Goal: Information Seeking & Learning: Check status

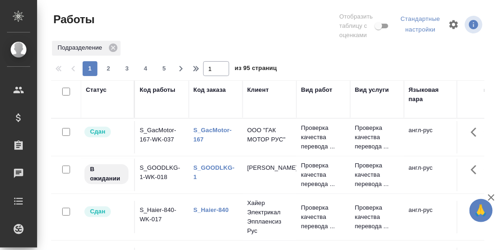
scroll to position [169, 0]
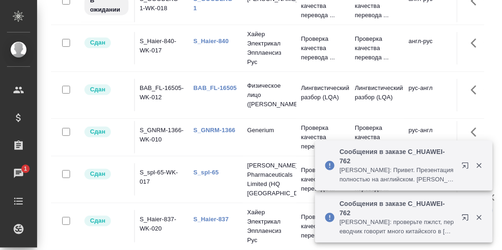
click at [467, 168] on icon "button" at bounding box center [467, 167] width 11 height 11
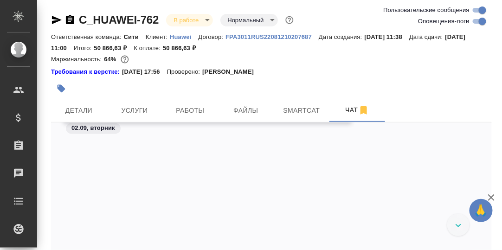
scroll to position [22161, 0]
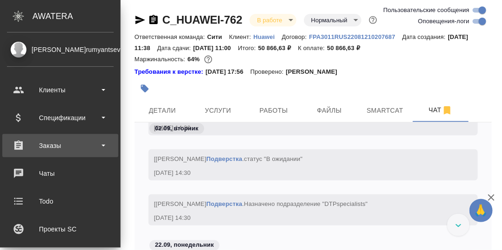
click at [57, 146] on div "Заказы" at bounding box center [60, 146] width 107 height 14
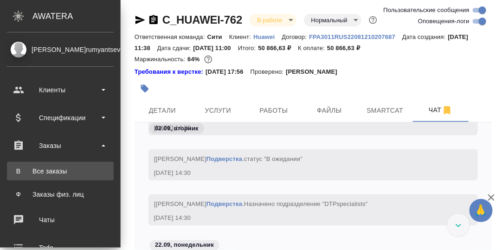
click at [53, 172] on div "Все заказы" at bounding box center [61, 171] width 98 height 9
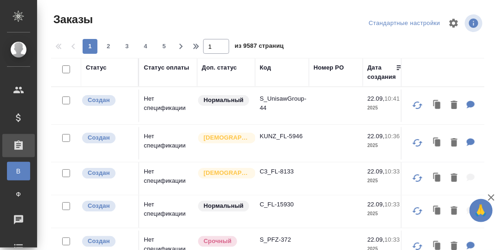
click at [264, 70] on div "Код" at bounding box center [265, 67] width 11 height 9
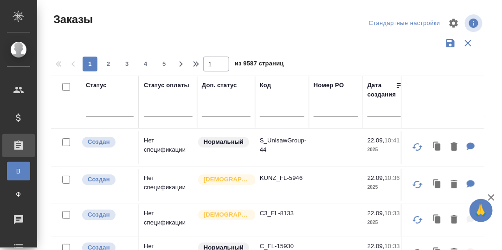
click at [268, 113] on input "text" at bounding box center [282, 111] width 45 height 12
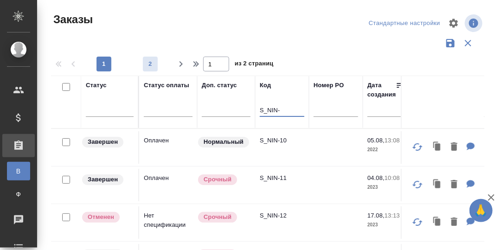
type input "S_NIN-"
drag, startPoint x: 146, startPoint y: 64, endPoint x: 261, endPoint y: 136, distance: 135.8
click at [146, 64] on span "2" at bounding box center [150, 63] width 15 height 9
type input "2"
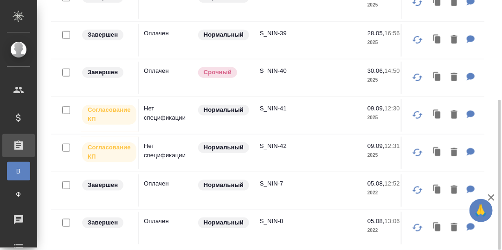
scroll to position [146, 0]
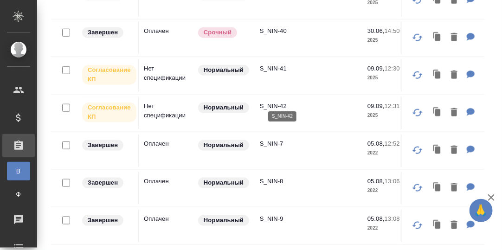
click at [274, 102] on p "S_NIN-42" at bounding box center [282, 106] width 45 height 9
click at [272, 26] on p "S_NIN-40" at bounding box center [282, 30] width 45 height 9
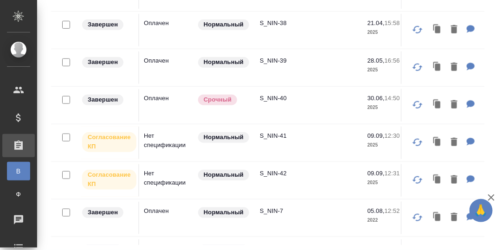
scroll to position [53, 0]
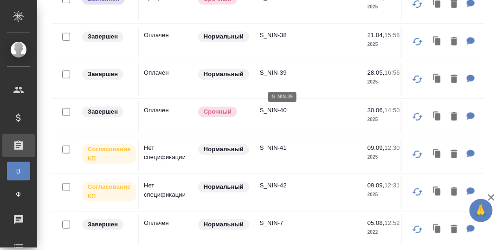
click at [274, 78] on p "S_NIN-39" at bounding box center [282, 72] width 45 height 9
click at [275, 40] on p "S_NIN-38" at bounding box center [282, 35] width 45 height 9
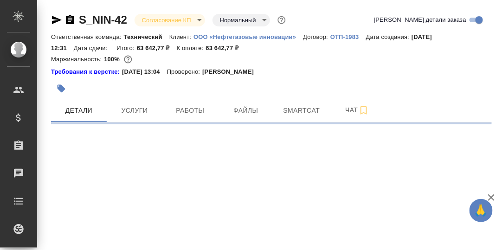
select select "RU"
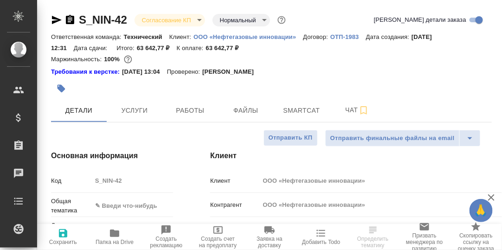
type textarea "x"
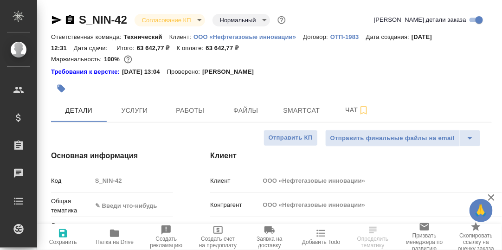
type textarea "x"
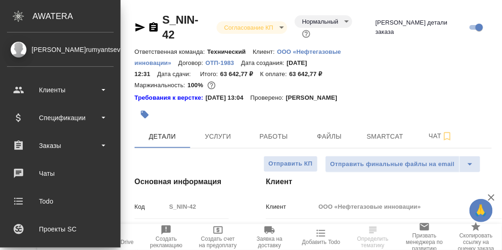
type textarea "x"
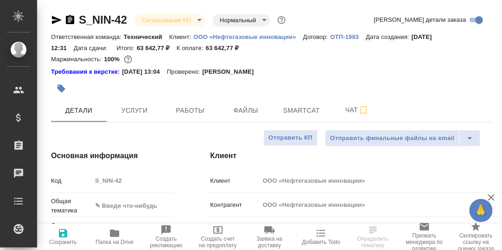
type textarea "x"
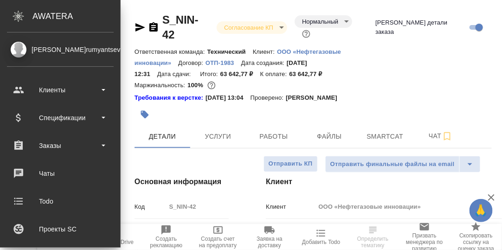
type textarea "x"
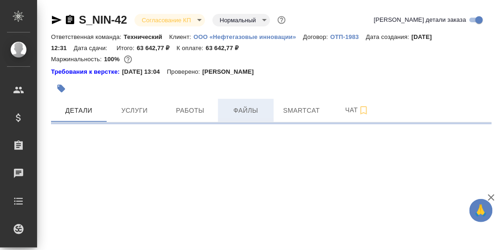
select select "RU"
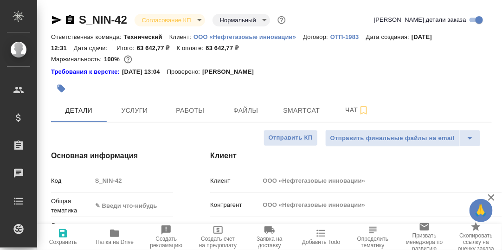
type textarea "x"
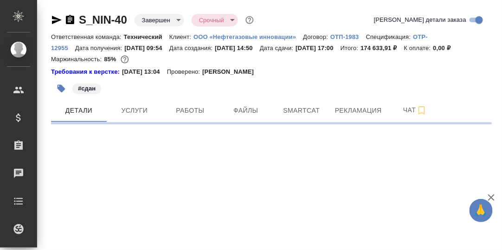
select select "RU"
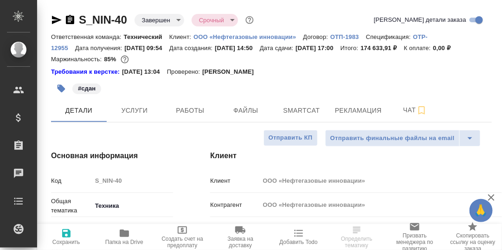
type textarea "x"
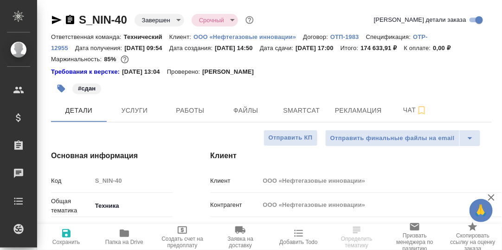
type textarea "x"
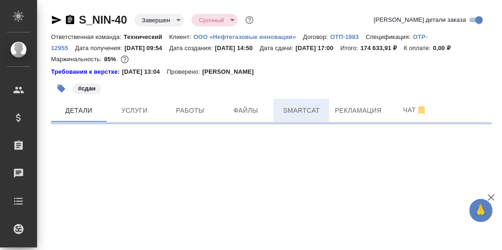
select select "RU"
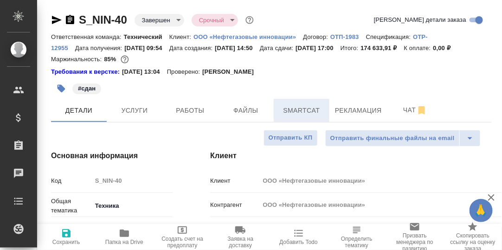
type textarea "x"
drag, startPoint x: 124, startPoint y: 235, endPoint x: 158, endPoint y: 241, distance: 34.4
click at [124, 235] on icon "button" at bounding box center [124, 233] width 9 height 7
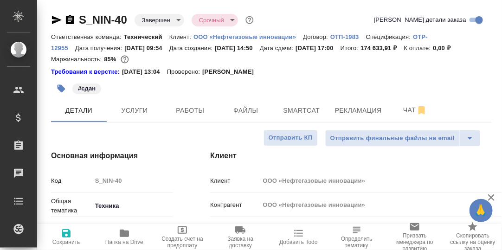
type textarea "x"
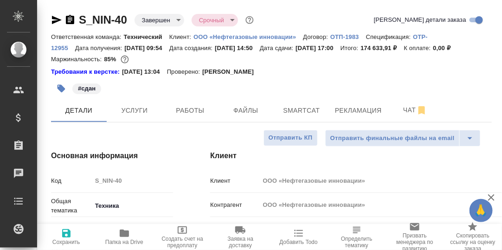
type textarea "x"
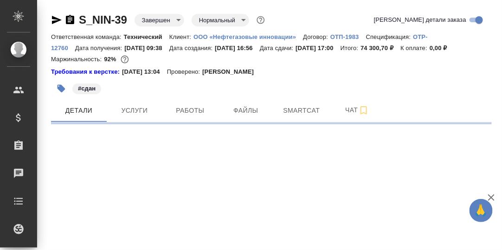
select select "RU"
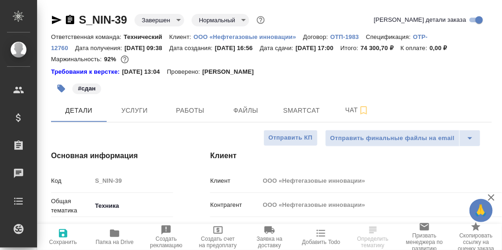
type textarea "x"
type input "[PERSON_NAME]"
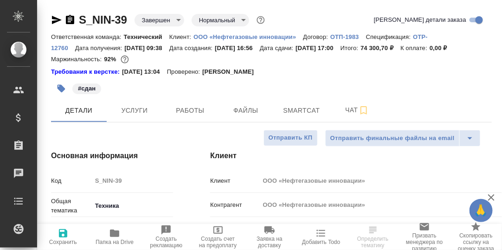
click at [114, 232] on icon "button" at bounding box center [114, 233] width 9 height 7
type textarea "x"
select select "RU"
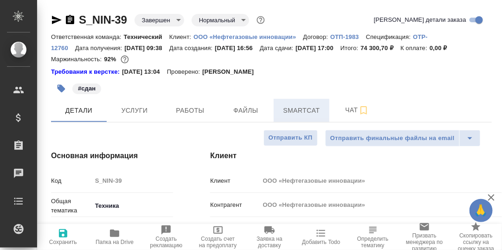
type textarea "x"
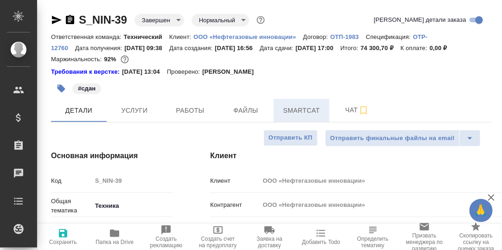
type textarea "x"
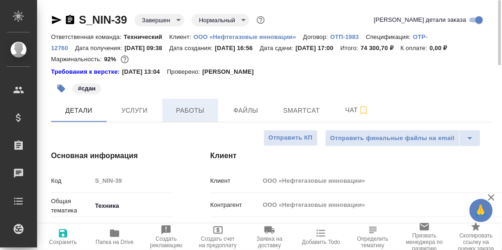
drag, startPoint x: 191, startPoint y: 109, endPoint x: 325, endPoint y: 136, distance: 136.9
click at [191, 109] on span "Работы" at bounding box center [190, 111] width 45 height 12
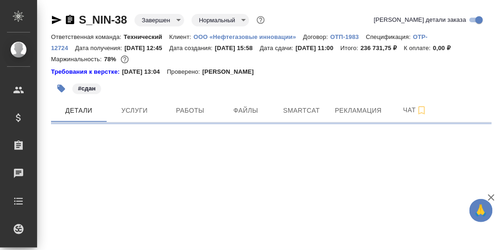
select select "RU"
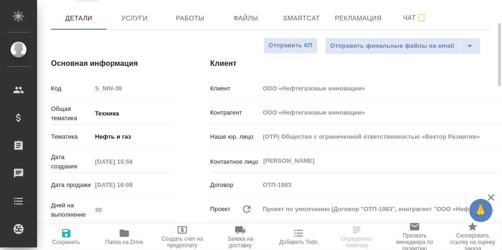
type textarea "x"
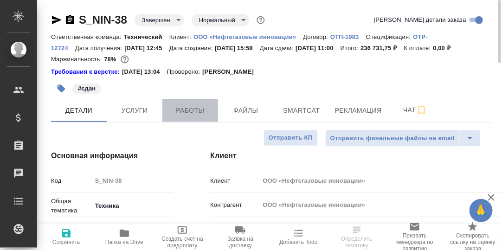
drag, startPoint x: 189, startPoint y: 119, endPoint x: 323, endPoint y: 133, distance: 134.5
click at [189, 117] on span "Работы" at bounding box center [190, 111] width 45 height 12
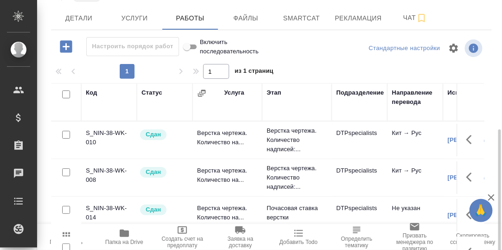
scroll to position [139, 0]
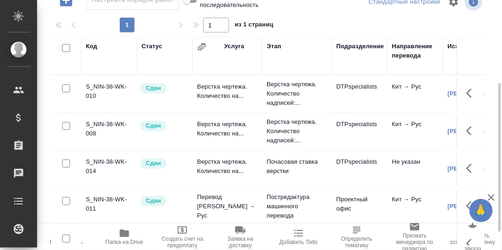
click at [118, 231] on span "Папка на Drive" at bounding box center [124, 237] width 47 height 18
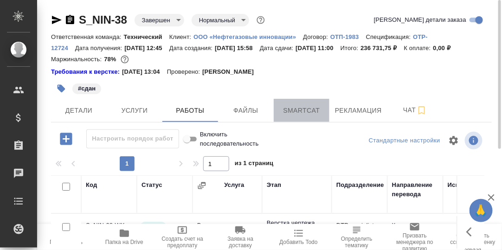
click at [309, 117] on span "Smartcat" at bounding box center [302, 111] width 45 height 12
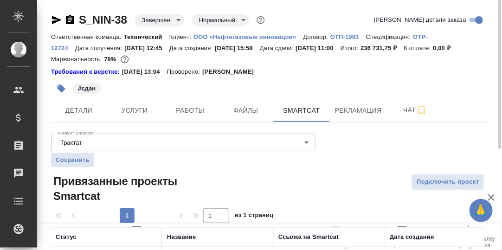
scroll to position [71, 0]
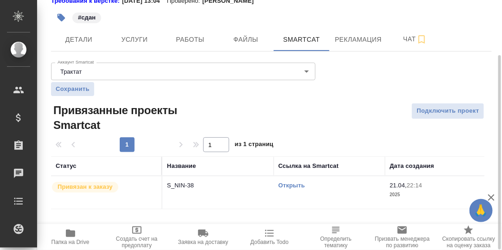
click at [300, 189] on link "Открыть" at bounding box center [292, 185] width 26 height 7
